Goal: Information Seeking & Learning: Compare options

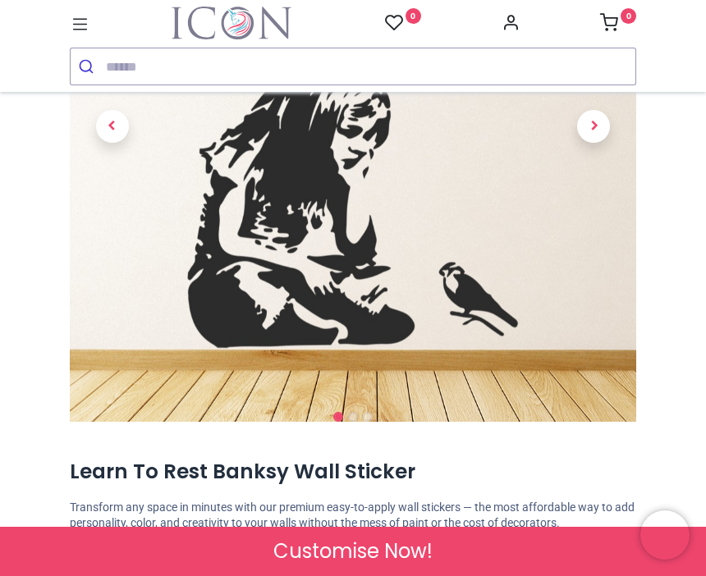
scroll to position [250, 0]
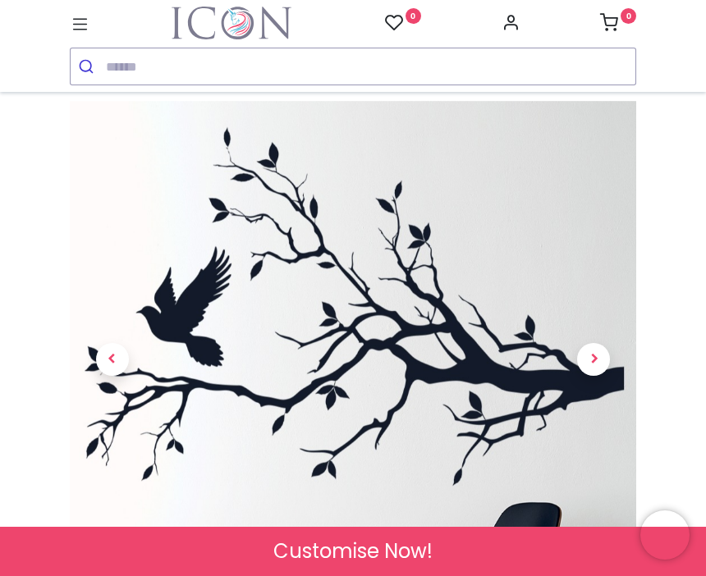
scroll to position [44, 0]
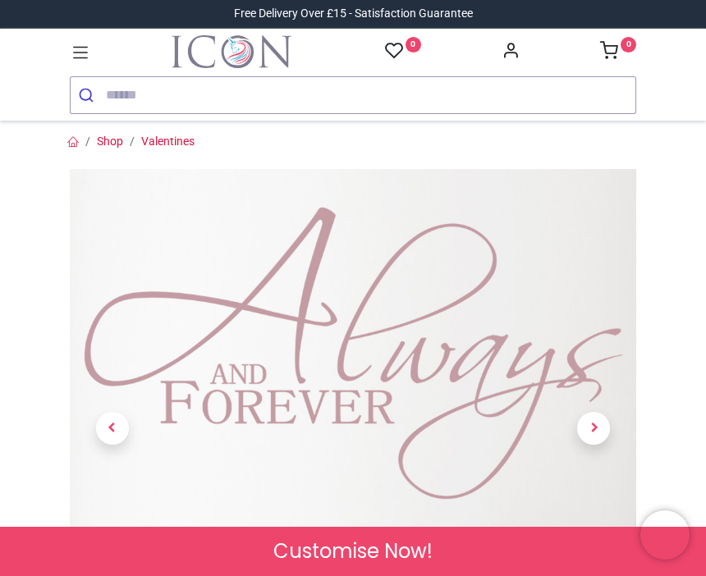
click at [586, 445] on span "Next" at bounding box center [593, 428] width 33 height 33
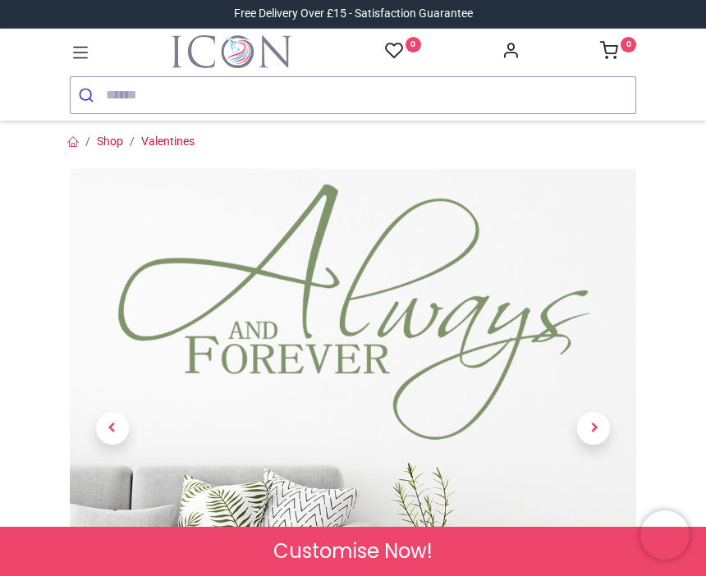
click at [589, 445] on span "Next" at bounding box center [593, 428] width 33 height 33
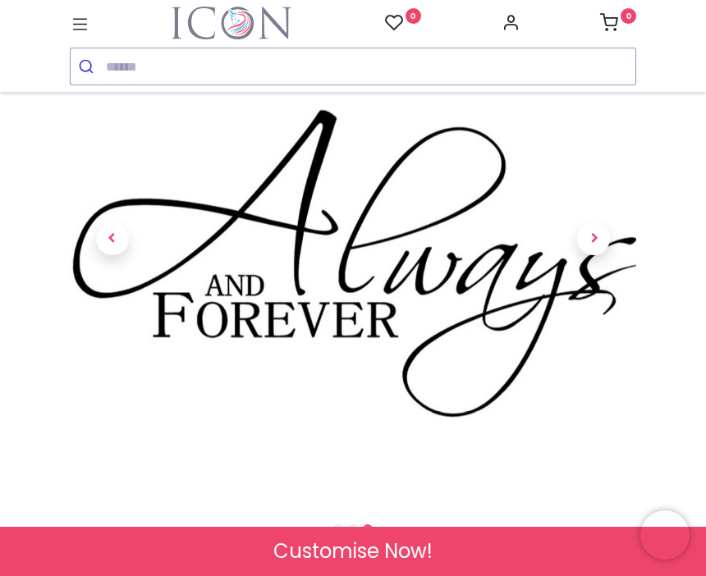
scroll to position [165, 0]
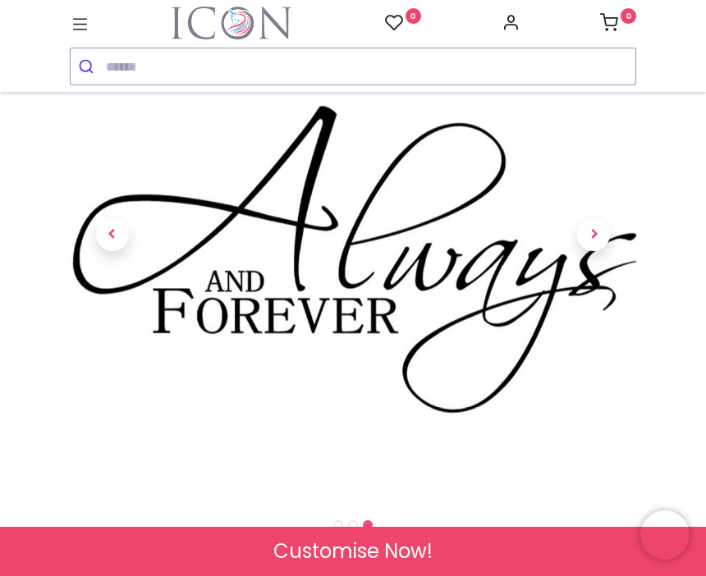
click at [595, 251] on span "Next" at bounding box center [593, 234] width 33 height 33
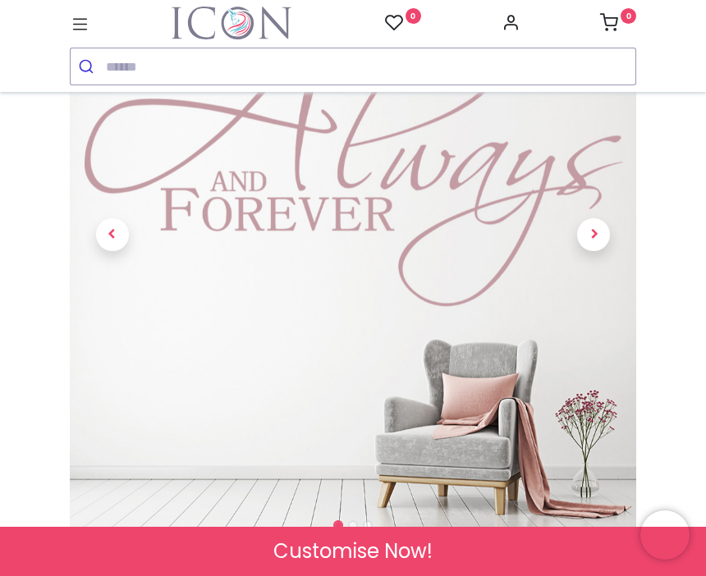
click at [598, 251] on span "Next" at bounding box center [593, 234] width 33 height 33
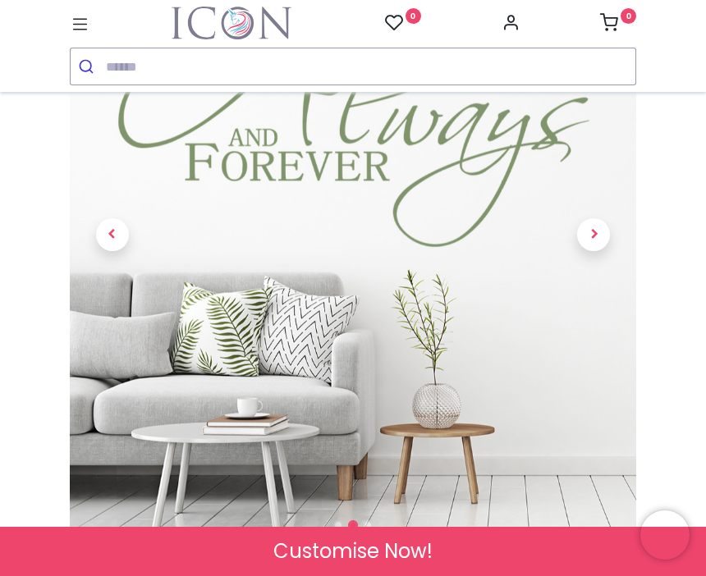
click at [595, 275] on link at bounding box center [594, 234] width 85 height 363
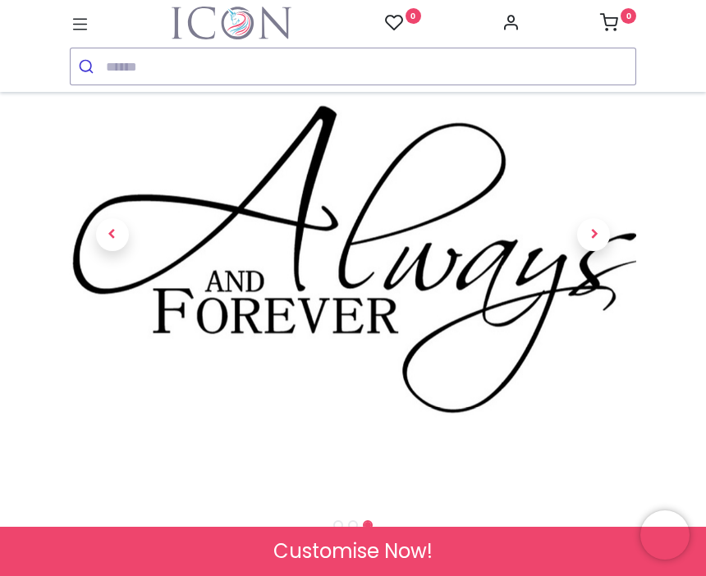
click at [634, 199] on link at bounding box center [594, 234] width 85 height 363
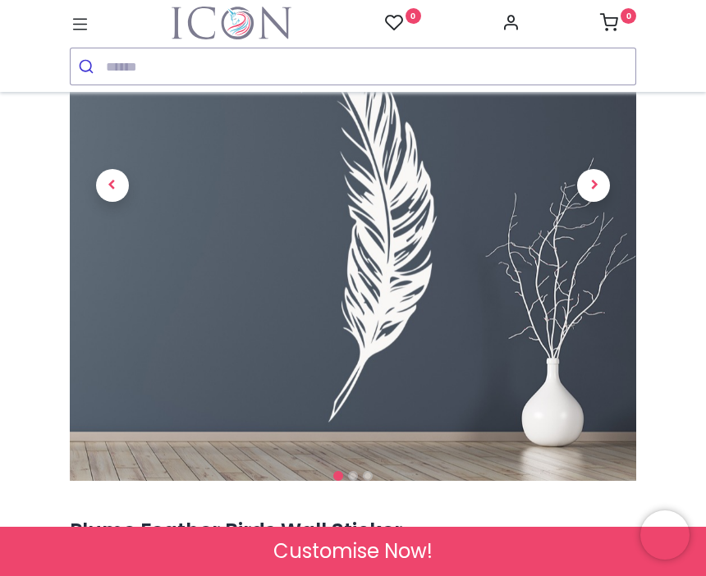
scroll to position [227, 0]
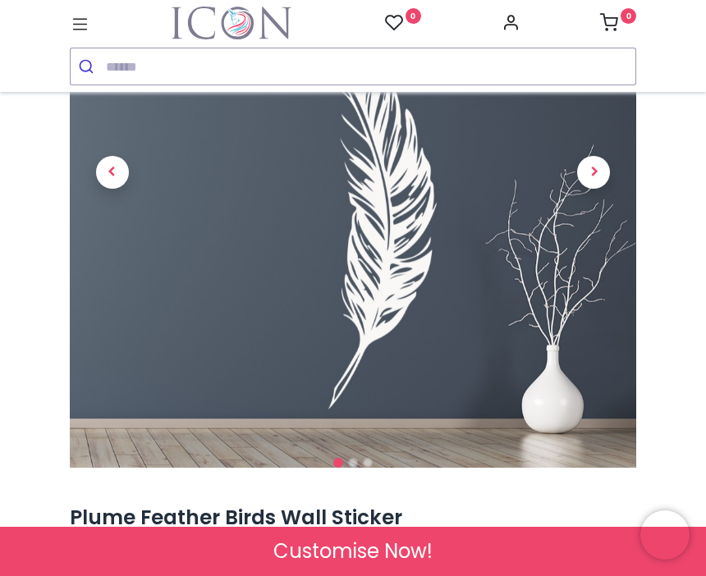
click at [608, 218] on link at bounding box center [594, 172] width 85 height 363
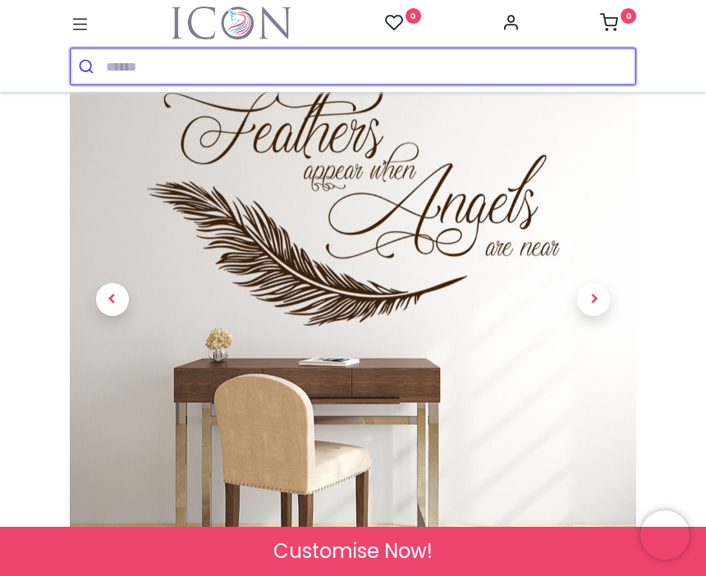
scroll to position [103, 0]
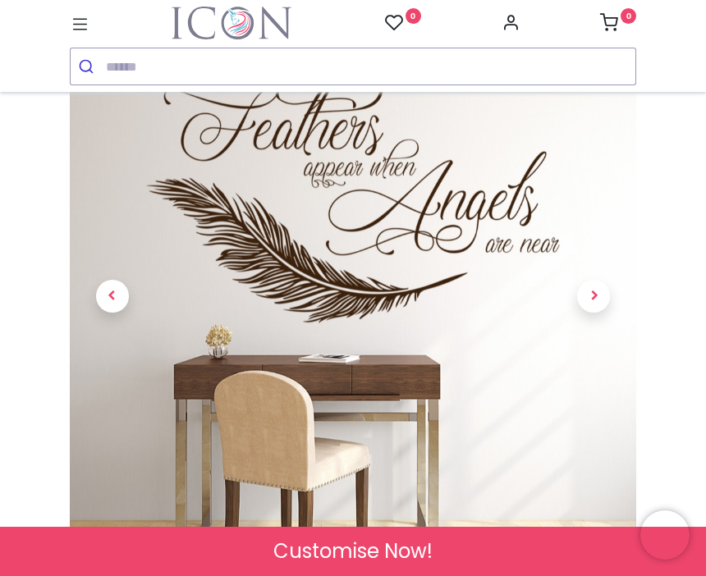
click at [589, 305] on span "Next" at bounding box center [593, 296] width 33 height 33
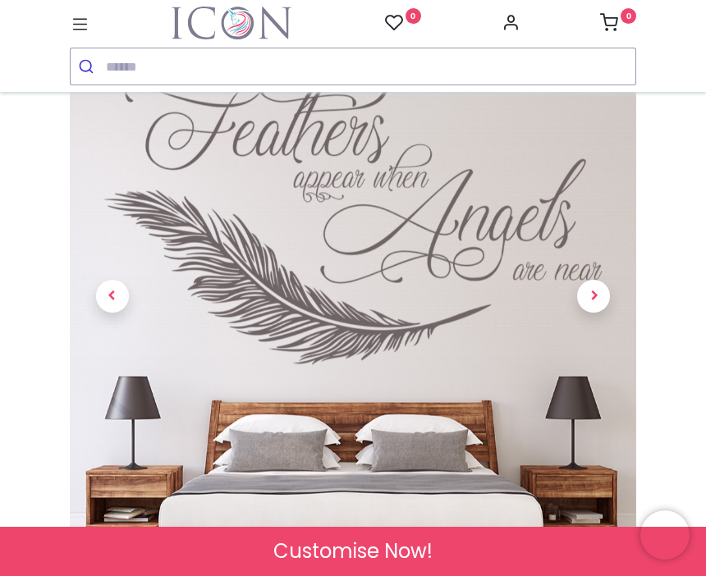
click at [603, 313] on span "Next" at bounding box center [593, 296] width 33 height 33
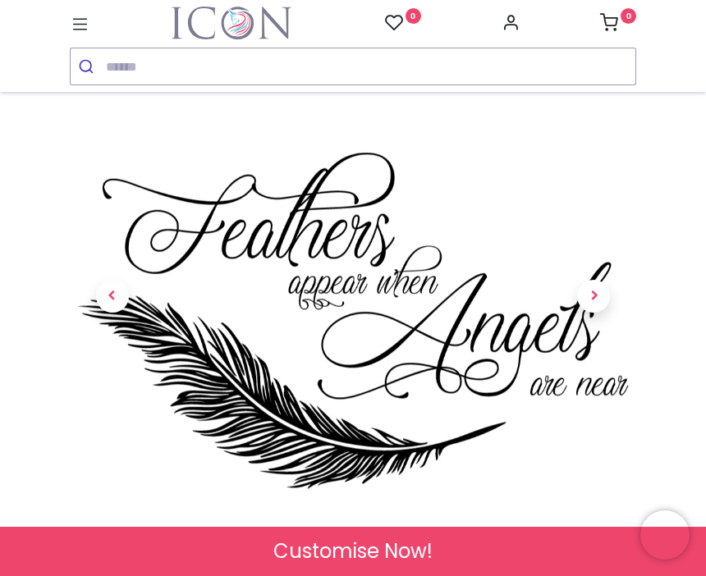
click at [594, 313] on span "Next" at bounding box center [593, 296] width 33 height 33
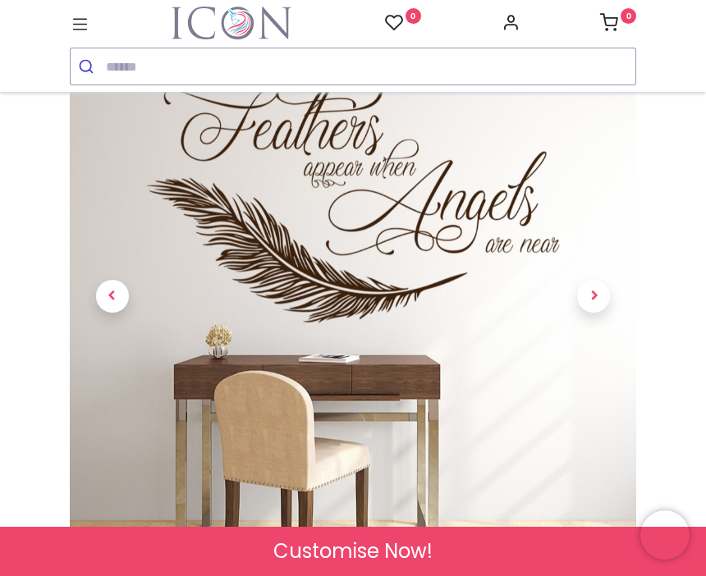
click at [594, 313] on span "Next" at bounding box center [593, 296] width 33 height 33
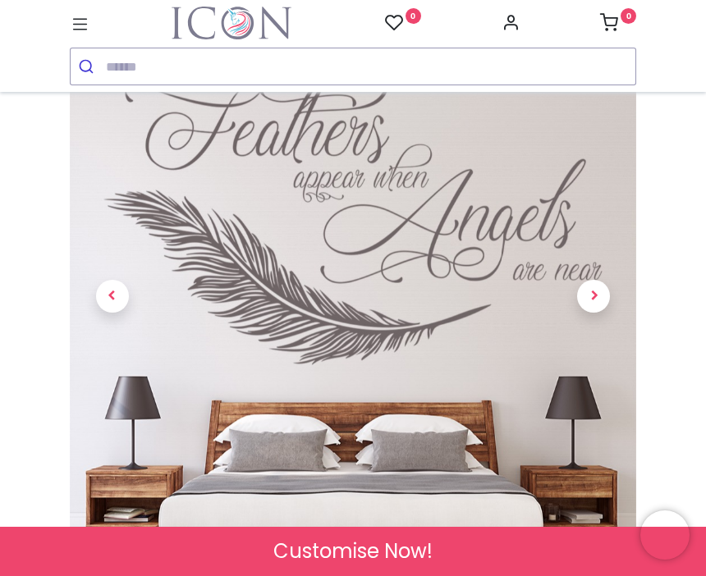
click at [595, 313] on span "Next" at bounding box center [593, 296] width 33 height 33
